Goal: Transaction & Acquisition: Register for event/course

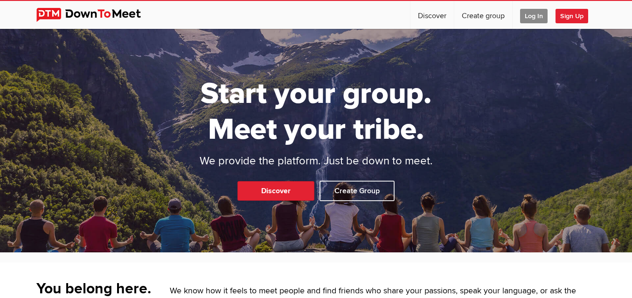
click at [524, 17] on span "Log In" at bounding box center [534, 16] width 28 height 14
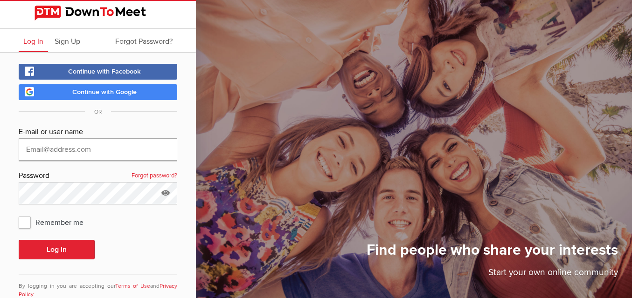
click at [83, 152] on input "text" at bounding box center [98, 150] width 159 height 22
type input "[EMAIL_ADDRESS][DOMAIN_NAME]"
click at [56, 250] on button "Log In" at bounding box center [57, 250] width 76 height 20
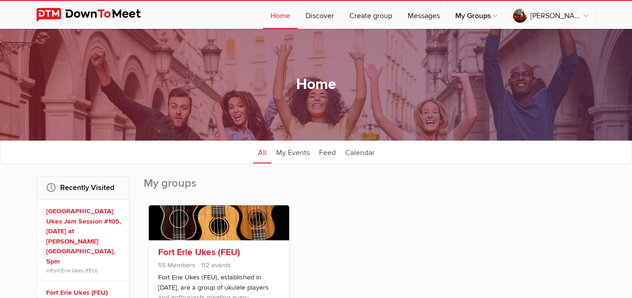
click at [219, 223] on link at bounding box center [219, 223] width 140 height 35
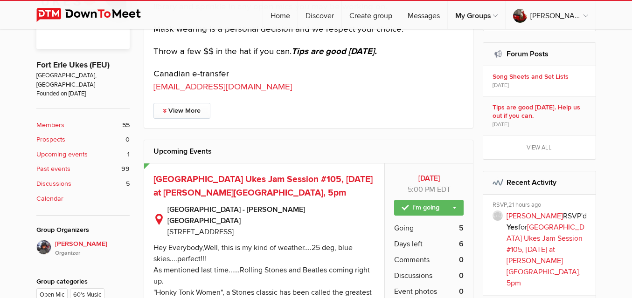
scroll to position [326, 0]
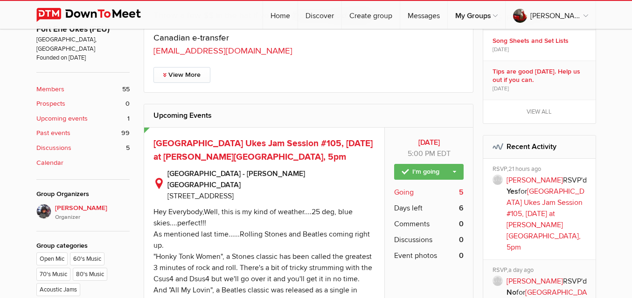
click at [402, 190] on span "Going" at bounding box center [404, 192] width 20 height 11
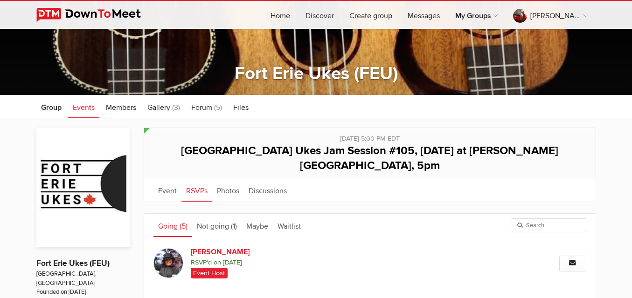
scroll to position [0, 0]
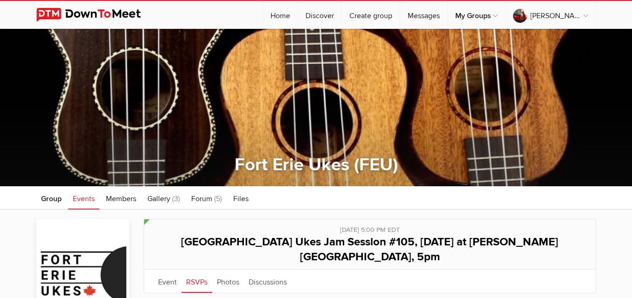
click at [77, 200] on span "Events" at bounding box center [84, 198] width 22 height 9
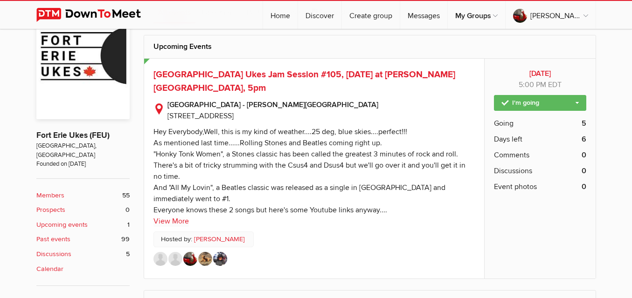
scroll to position [234, 0]
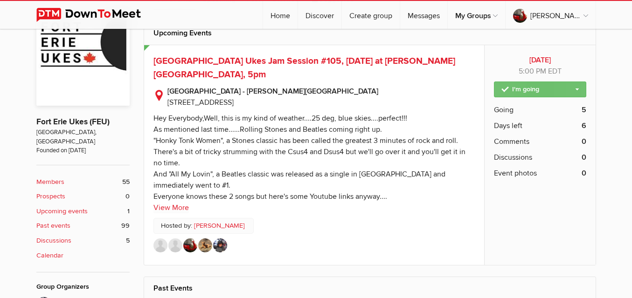
click at [573, 86] on link "I'm going" at bounding box center [540, 90] width 92 height 16
click at [573, 85] on link "I'm going" at bounding box center [540, 90] width 92 height 16
click at [500, 106] on span "Going" at bounding box center [504, 109] width 20 height 11
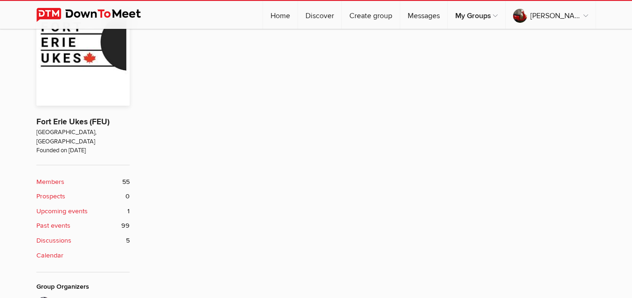
scroll to position [187, 0]
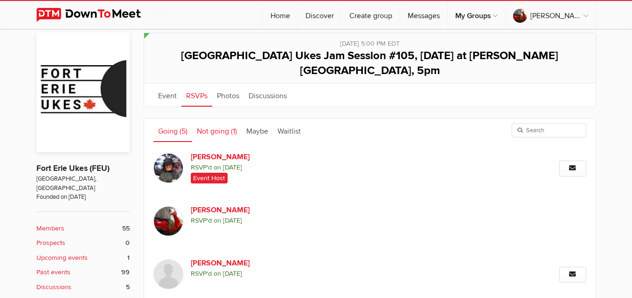
click at [219, 119] on link "Not going (1)" at bounding box center [216, 130] width 49 height 23
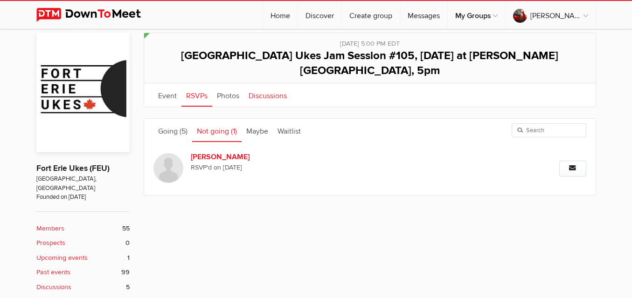
drag, startPoint x: 167, startPoint y: 76, endPoint x: 277, endPoint y: 85, distance: 110.0
click at [167, 83] on link "Event" at bounding box center [167, 94] width 28 height 23
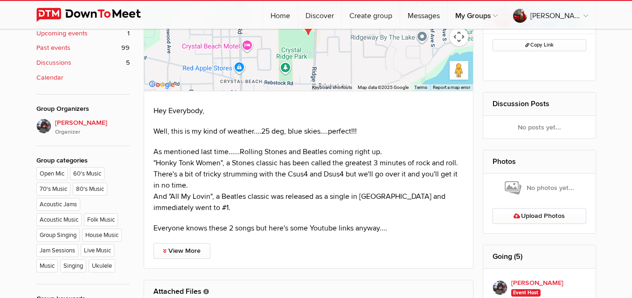
scroll to position [327, 0]
